Goal: Navigation & Orientation: Understand site structure

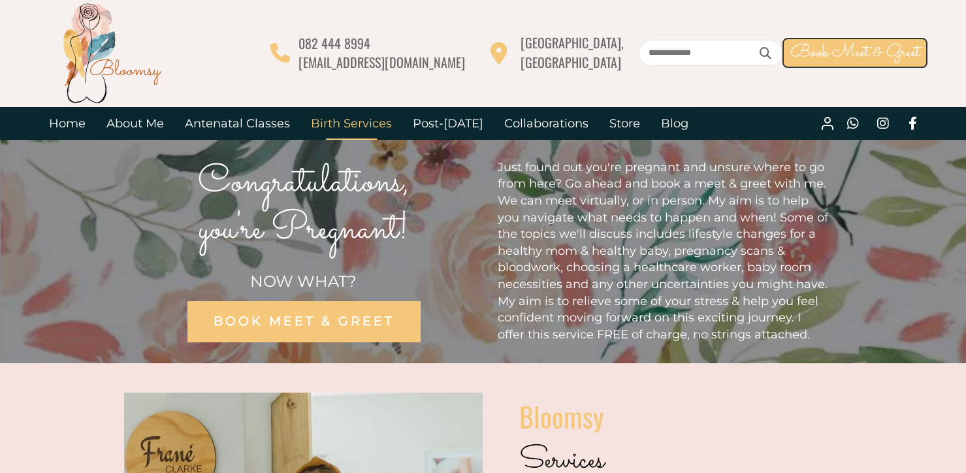
click at [329, 123] on link "Birth Services" at bounding box center [352, 123] width 102 height 33
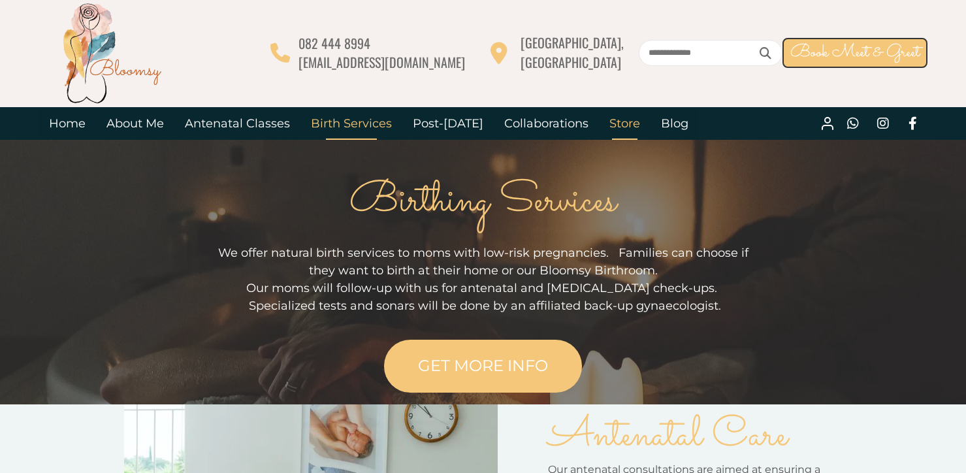
click at [610, 122] on link "Store" at bounding box center [625, 123] width 52 height 33
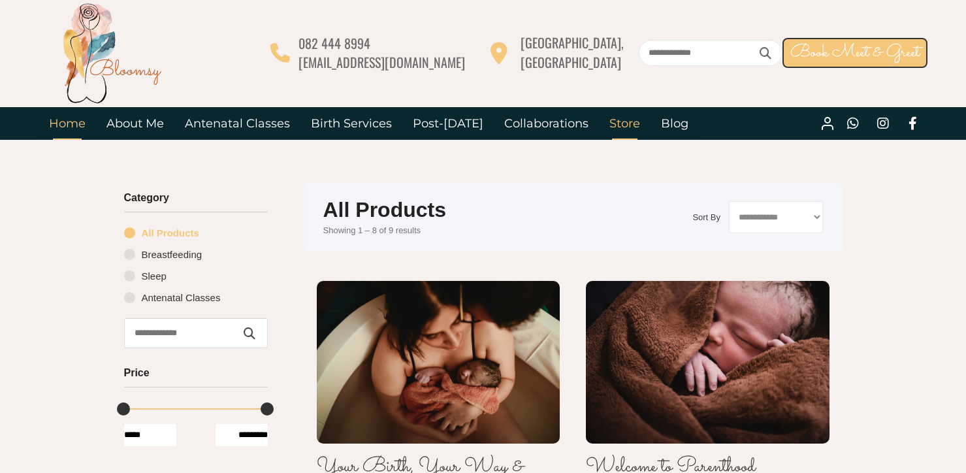
click at [74, 117] on link "Home" at bounding box center [67, 123] width 57 height 33
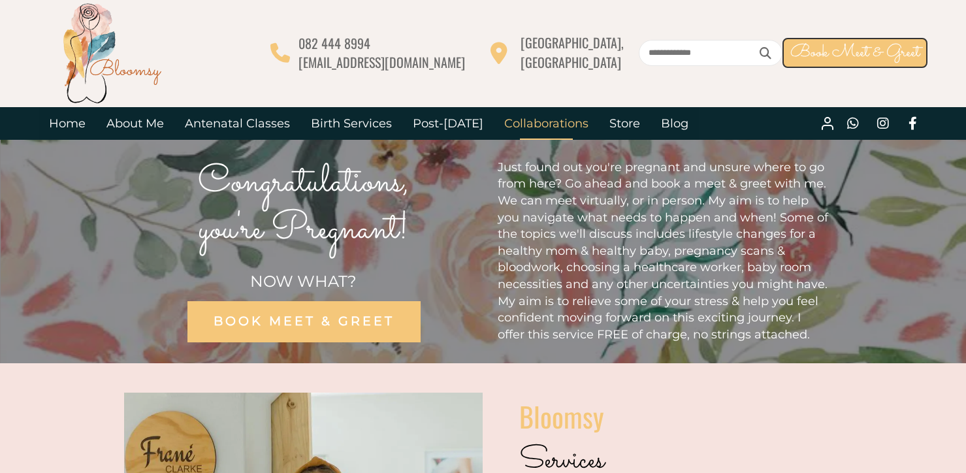
click at [518, 131] on link "Collaborations" at bounding box center [546, 123] width 105 height 33
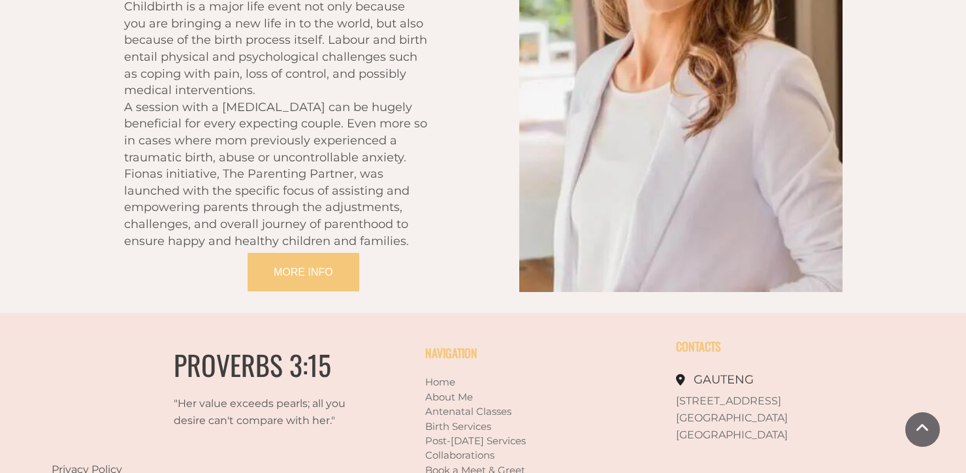
scroll to position [2884, 0]
